Goal: Transaction & Acquisition: Book appointment/travel/reservation

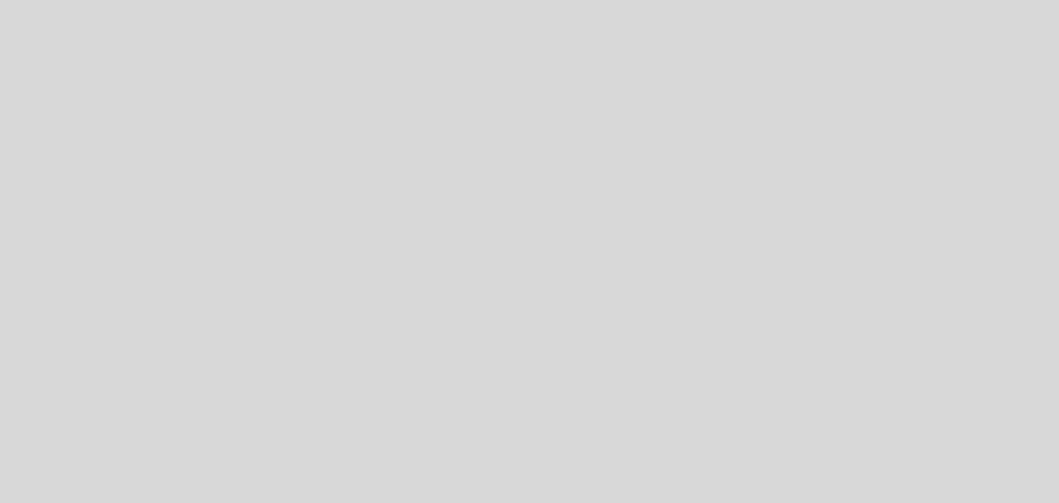
select select "es"
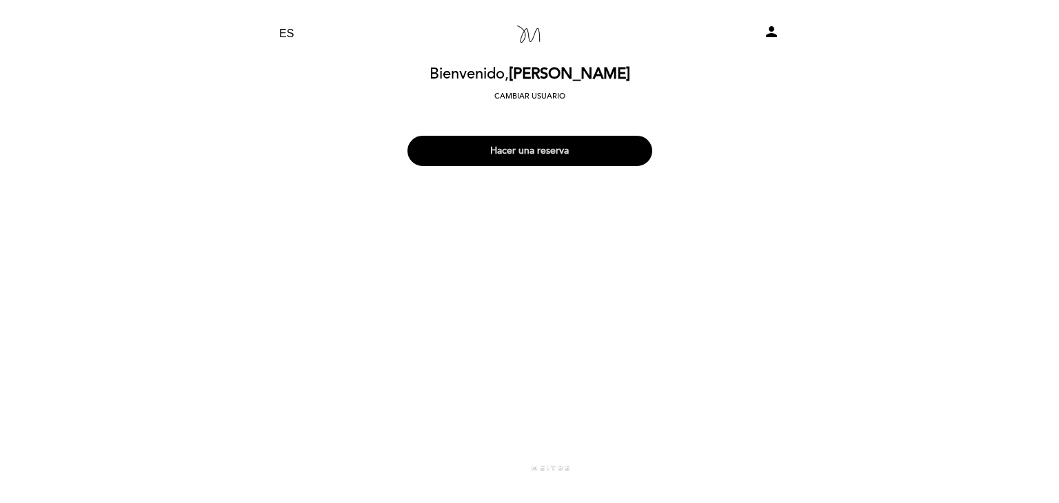
click at [593, 142] on button "Hacer una reserva" at bounding box center [529, 151] width 245 height 30
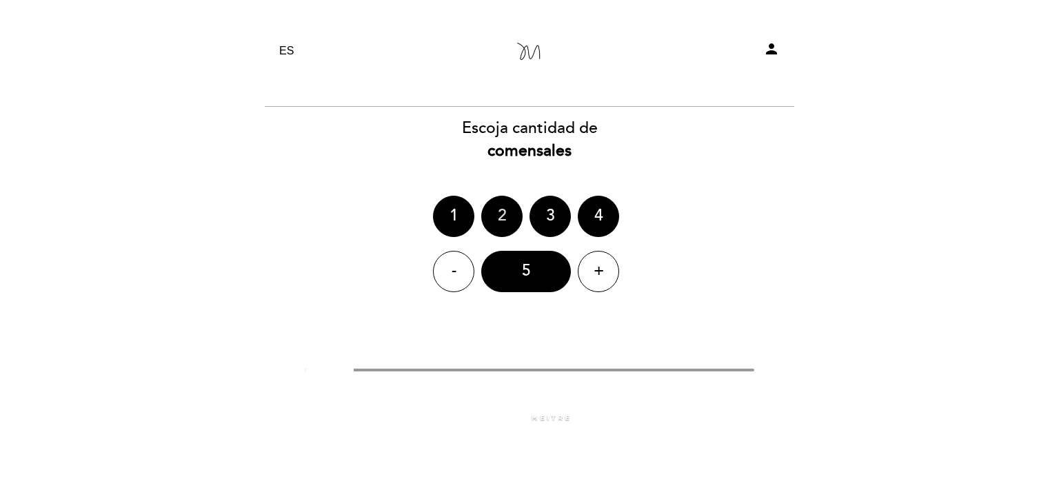
click at [500, 213] on div "2" at bounding box center [501, 216] width 41 height 41
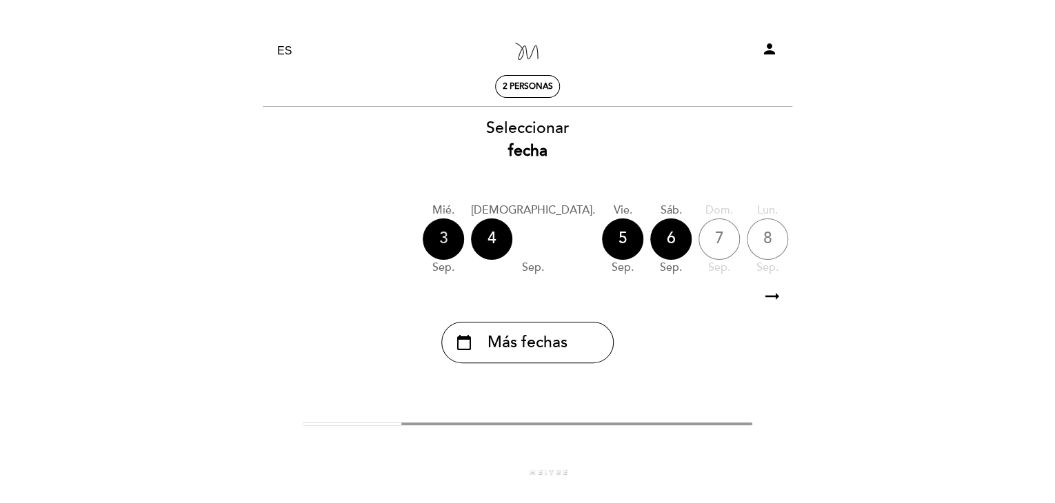
click at [438, 234] on div "3" at bounding box center [443, 239] width 41 height 41
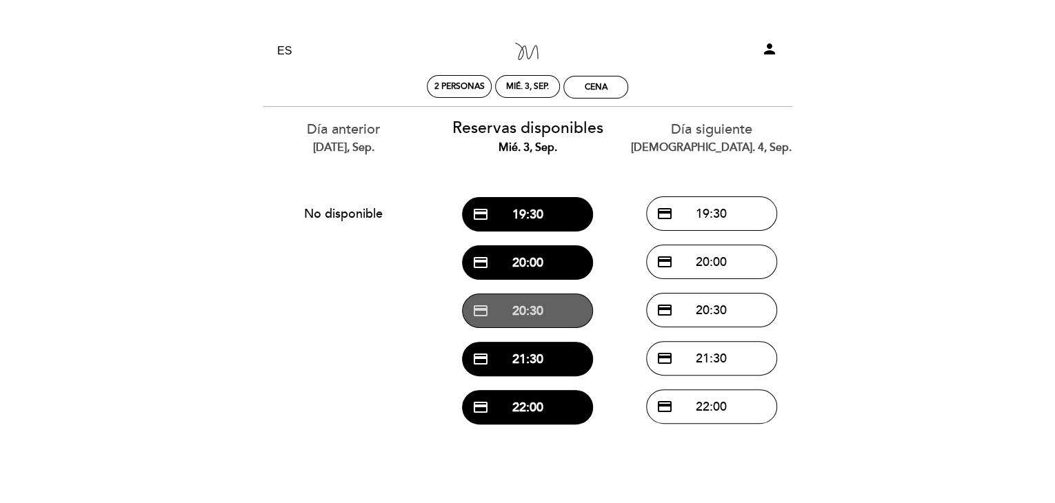
click at [534, 313] on button "credit_card 20:30" at bounding box center [527, 311] width 131 height 34
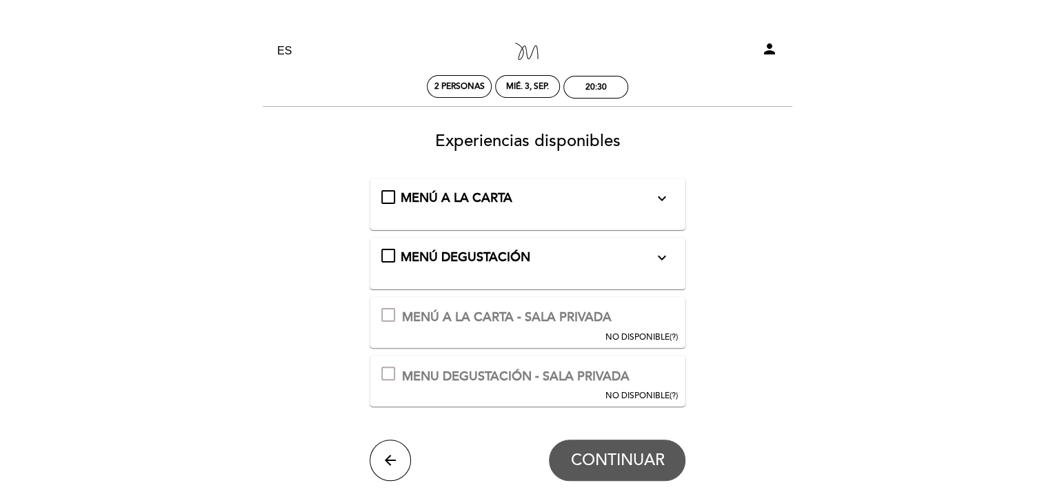
click at [557, 265] on div "MENÚ DEGUSTACIÓN expand_more" at bounding box center [526, 258] width 253 height 18
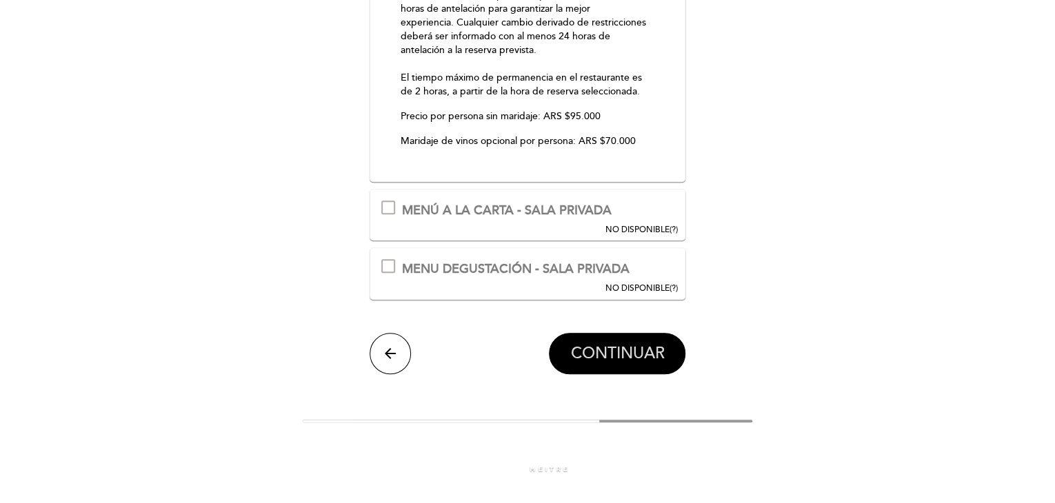
scroll to position [284, 0]
click at [616, 348] on span "CONTINUAR" at bounding box center [617, 353] width 94 height 19
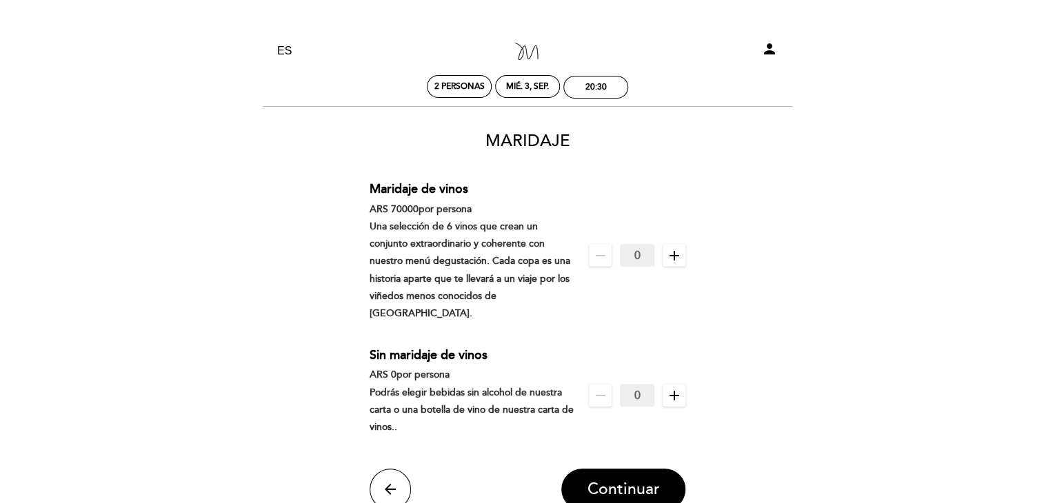
scroll to position [52, 0]
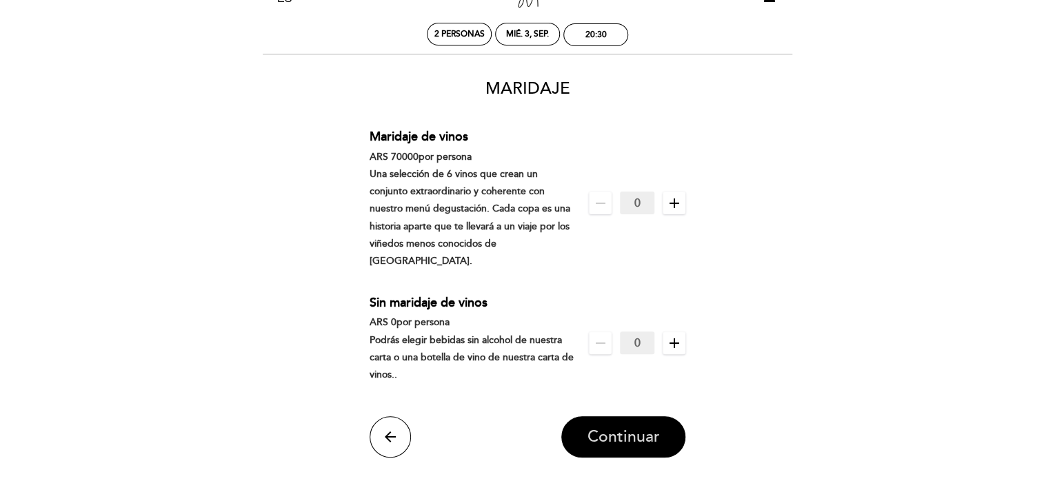
click at [620, 427] on span "Continuar" at bounding box center [623, 436] width 72 height 19
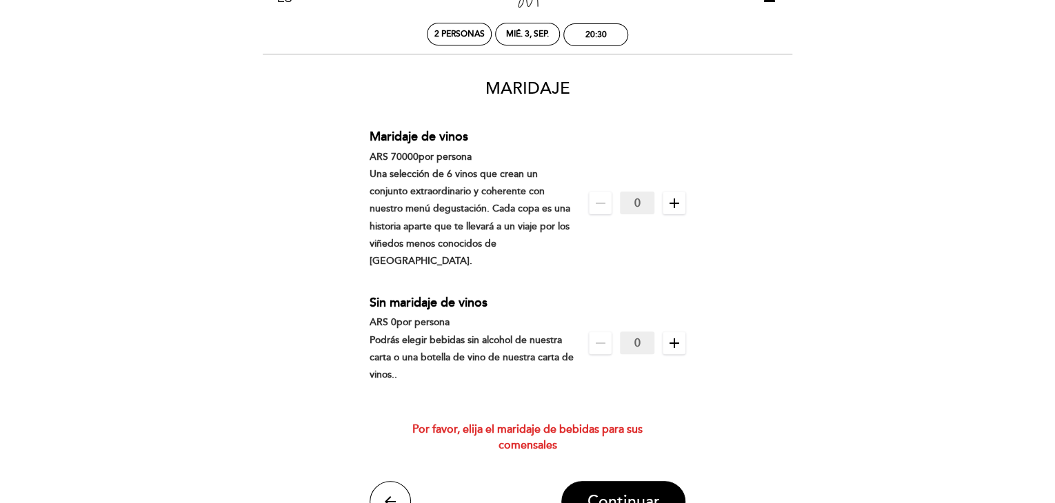
scroll to position [58, 0]
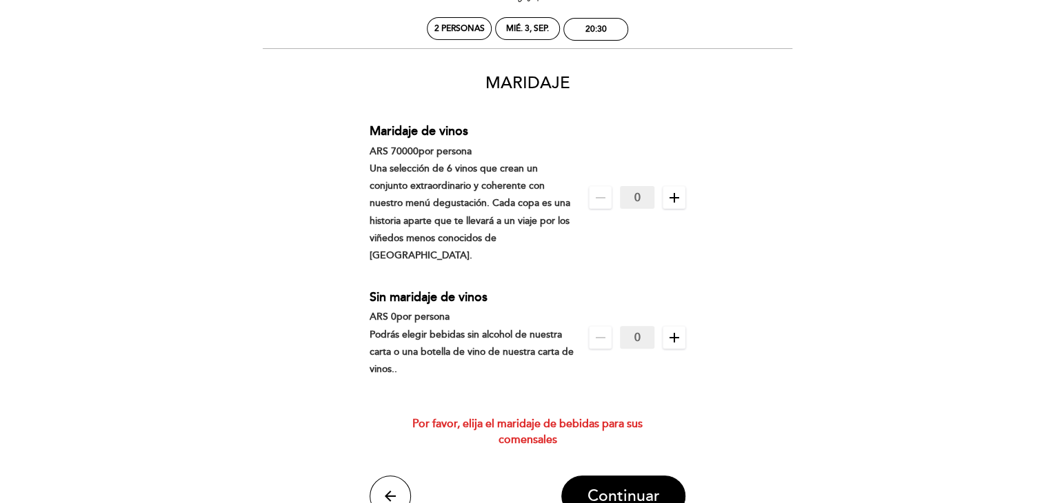
click at [675, 329] on icon "add" at bounding box center [674, 337] width 17 height 17
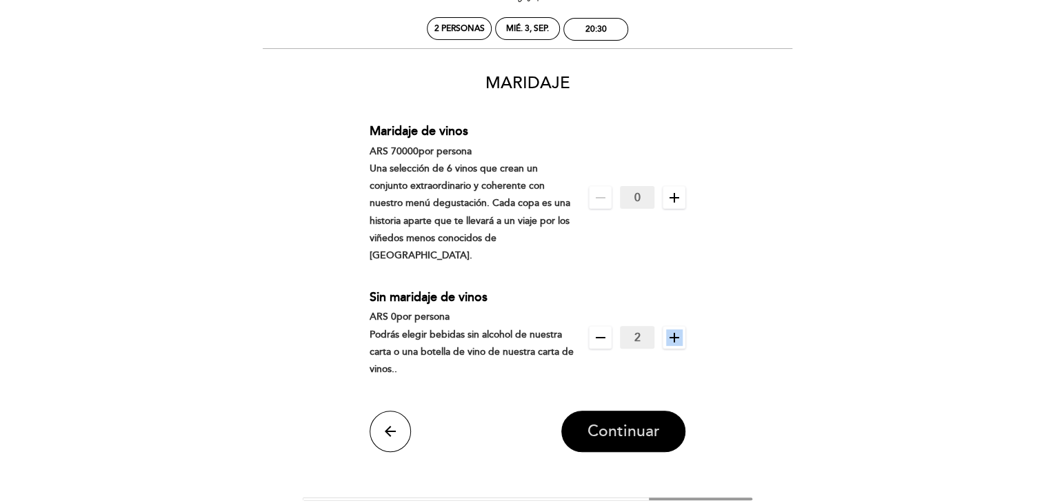
click at [638, 411] on button "Continuar" at bounding box center [623, 431] width 124 height 41
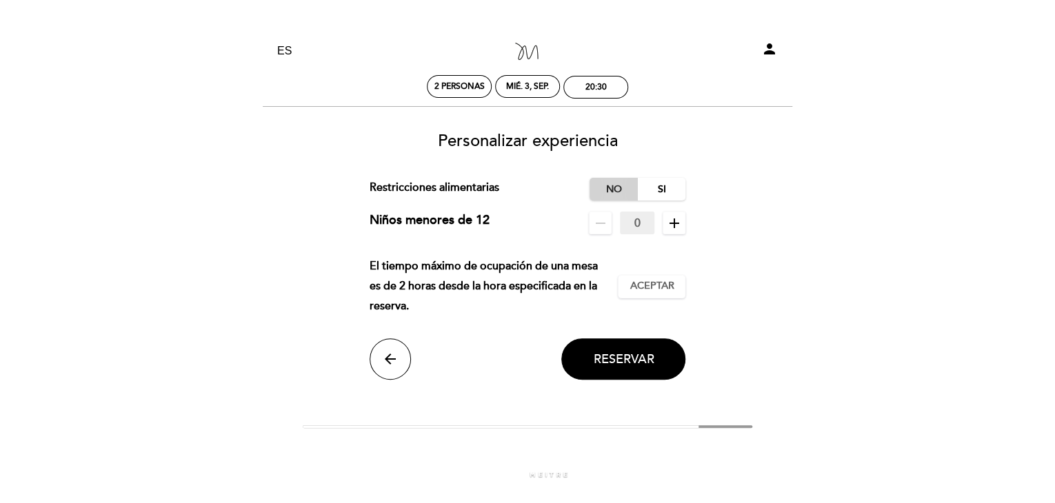
click at [620, 190] on label "No" at bounding box center [613, 189] width 48 height 23
click at [643, 285] on span "Aceptar" at bounding box center [651, 286] width 44 height 14
click at [631, 350] on button "Reservar" at bounding box center [623, 358] width 124 height 41
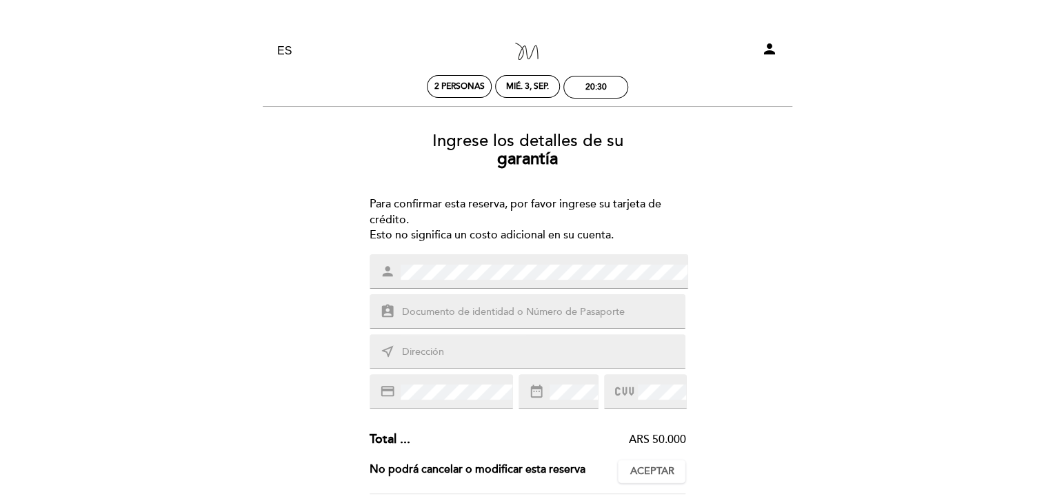
click at [543, 318] on input "text" at bounding box center [543, 313] width 287 height 16
click at [520, 313] on input "text" at bounding box center [543, 313] width 287 height 16
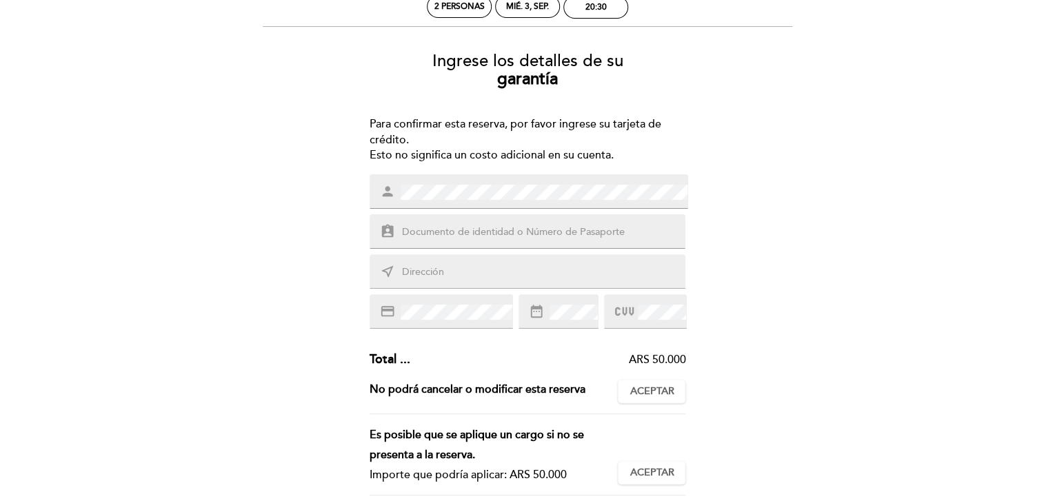
scroll to position [90, 0]
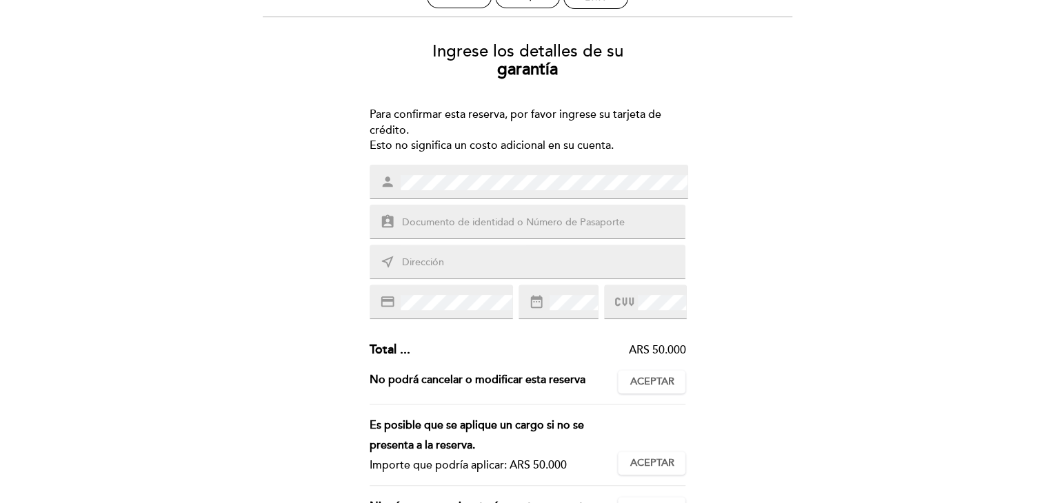
click at [485, 221] on input "text" at bounding box center [543, 223] width 287 height 16
type input "53968654"
click at [442, 265] on input "text" at bounding box center [543, 263] width 287 height 16
type input "[PERSON_NAME][STREET_ADDRESS]"
click at [640, 315] on div at bounding box center [645, 302] width 83 height 34
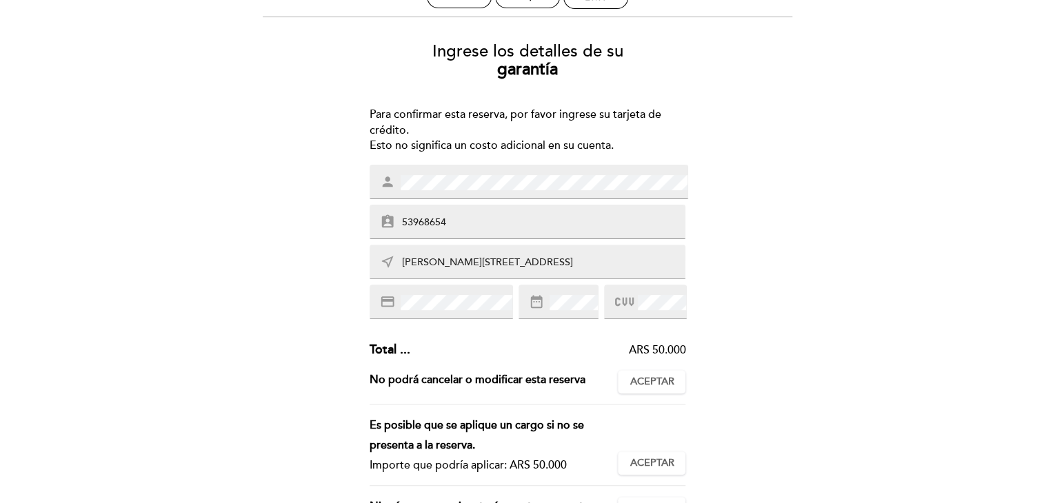
scroll to position [237, 0]
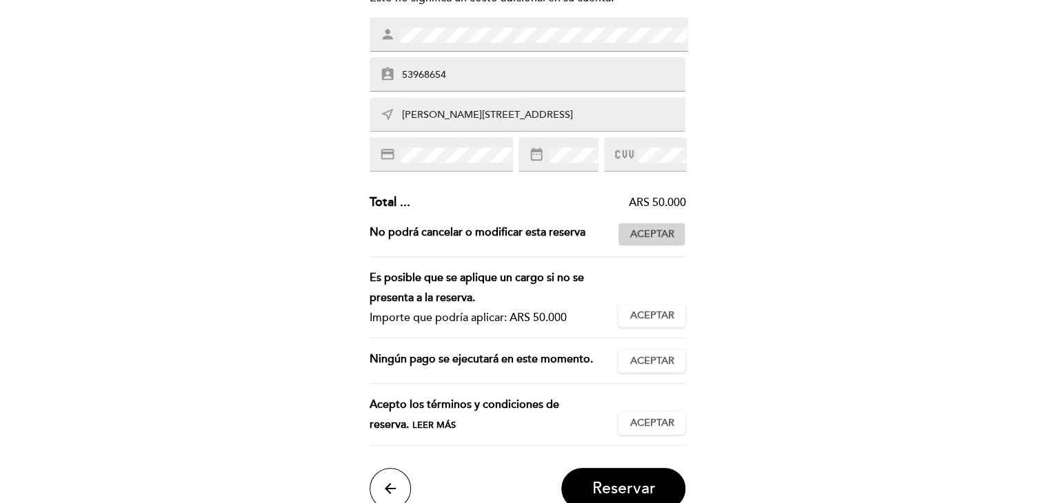
click at [675, 229] on button "Aceptar Aceptado" at bounding box center [652, 234] width 68 height 23
click at [667, 311] on span "Aceptar" at bounding box center [651, 316] width 44 height 14
click at [675, 362] on button "Aceptar Aceptado" at bounding box center [652, 360] width 68 height 23
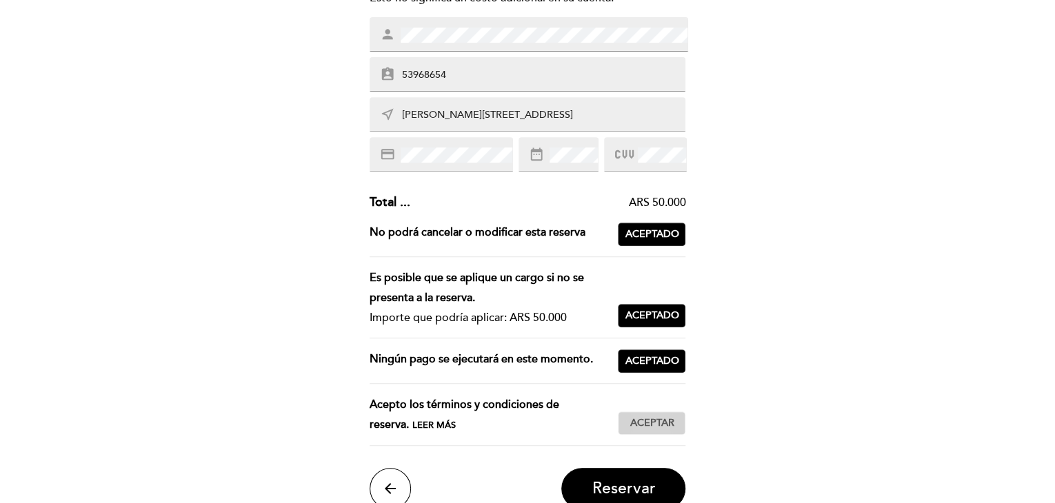
click at [669, 420] on span "Aceptar" at bounding box center [651, 423] width 44 height 14
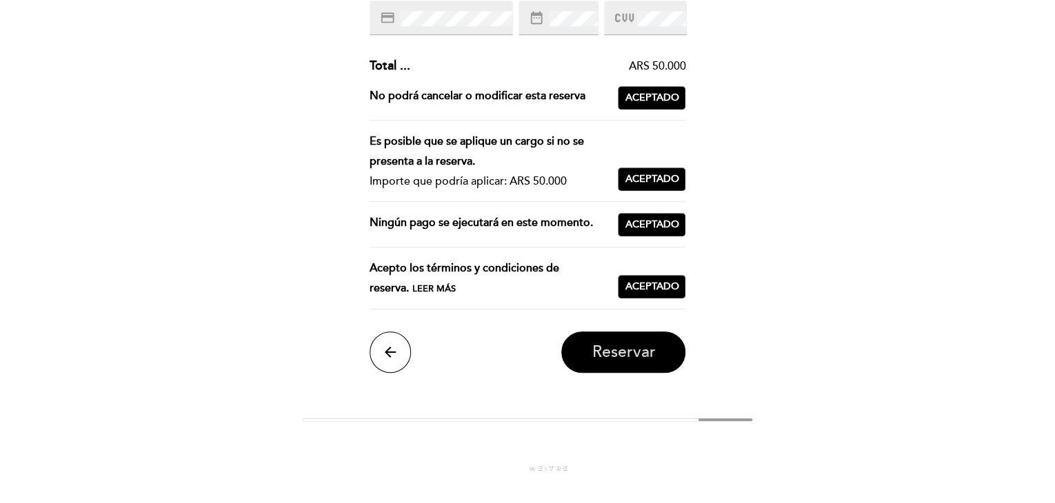
scroll to position [373, 0]
click at [636, 348] on span "Reservar" at bounding box center [622, 352] width 63 height 19
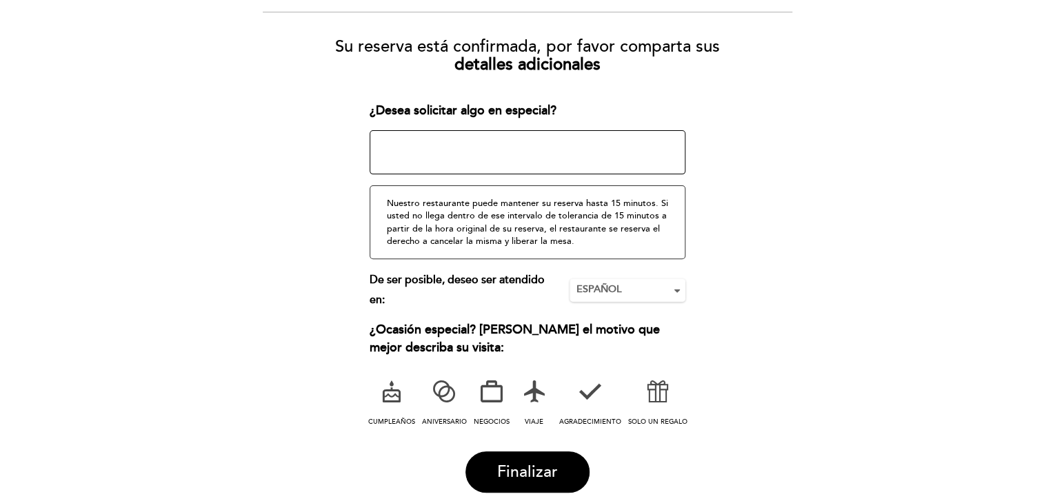
scroll to position [184, 0]
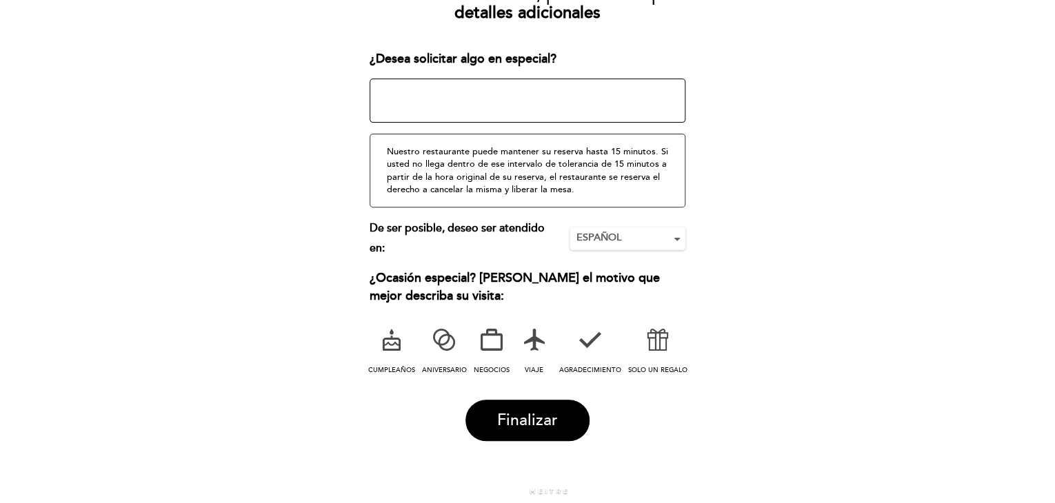
click at [445, 345] on icon at bounding box center [444, 340] width 36 height 36
click at [484, 422] on button "Finalizar" at bounding box center [527, 420] width 124 height 41
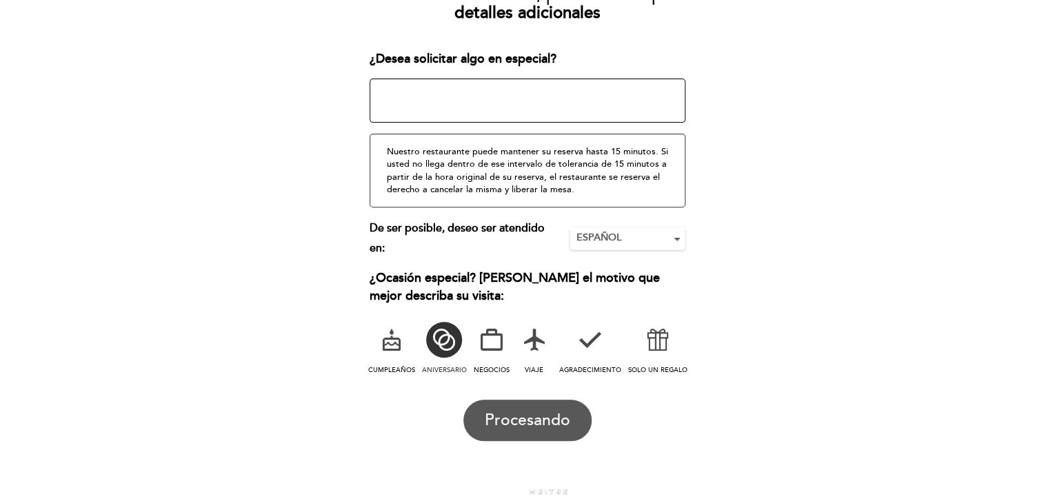
scroll to position [0, 0]
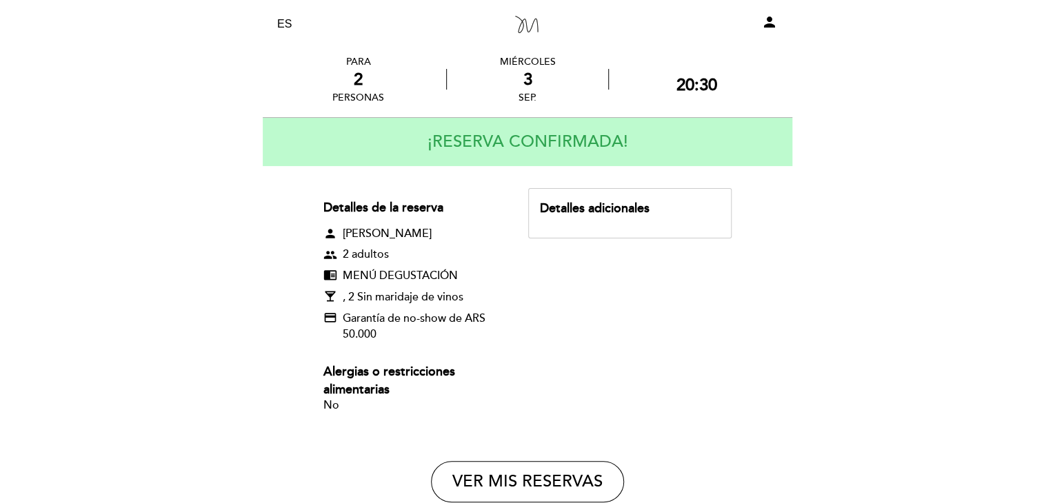
scroll to position [28, 0]
